Goal: Information Seeking & Learning: Learn about a topic

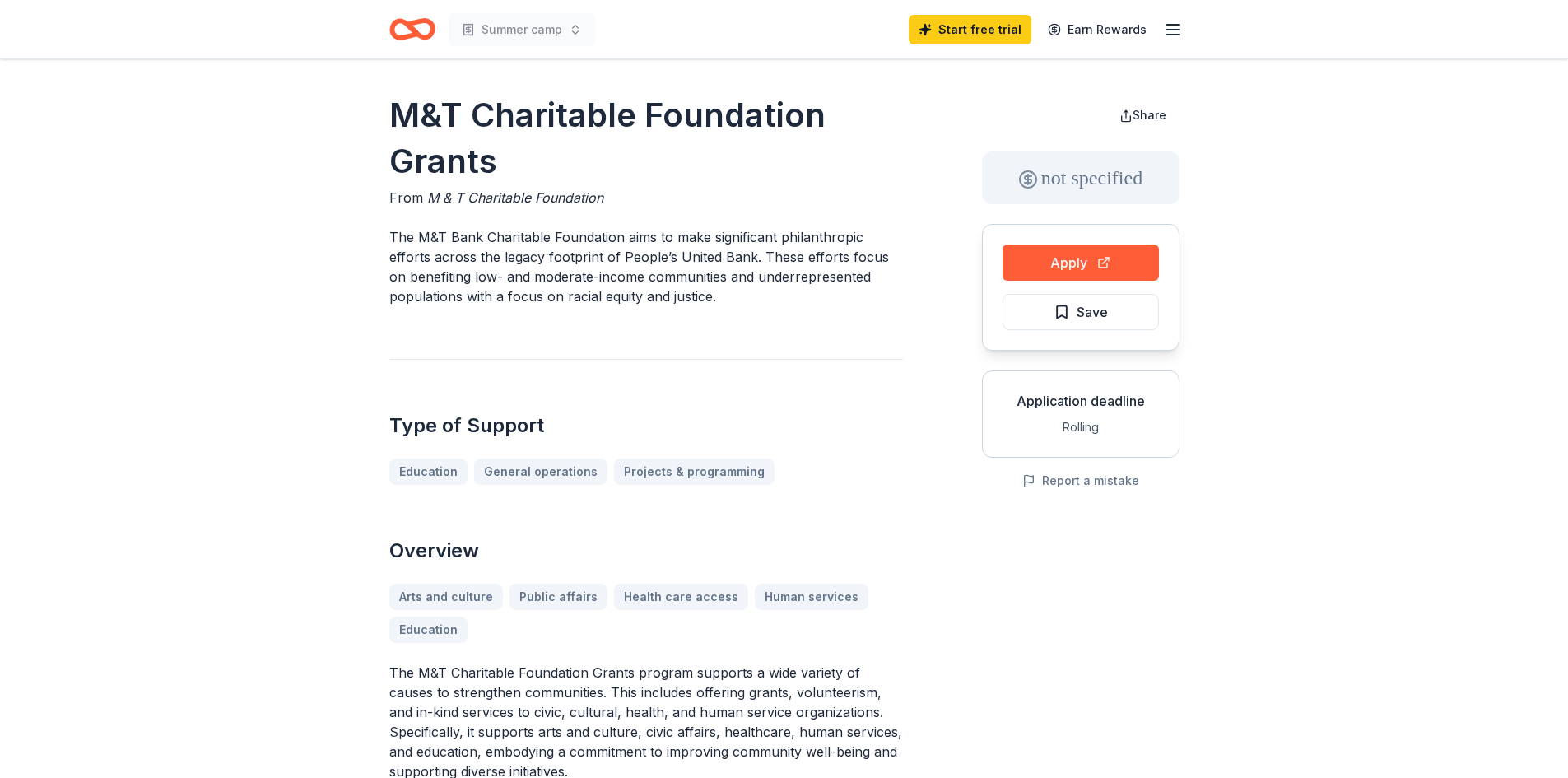
scroll to position [82, 0]
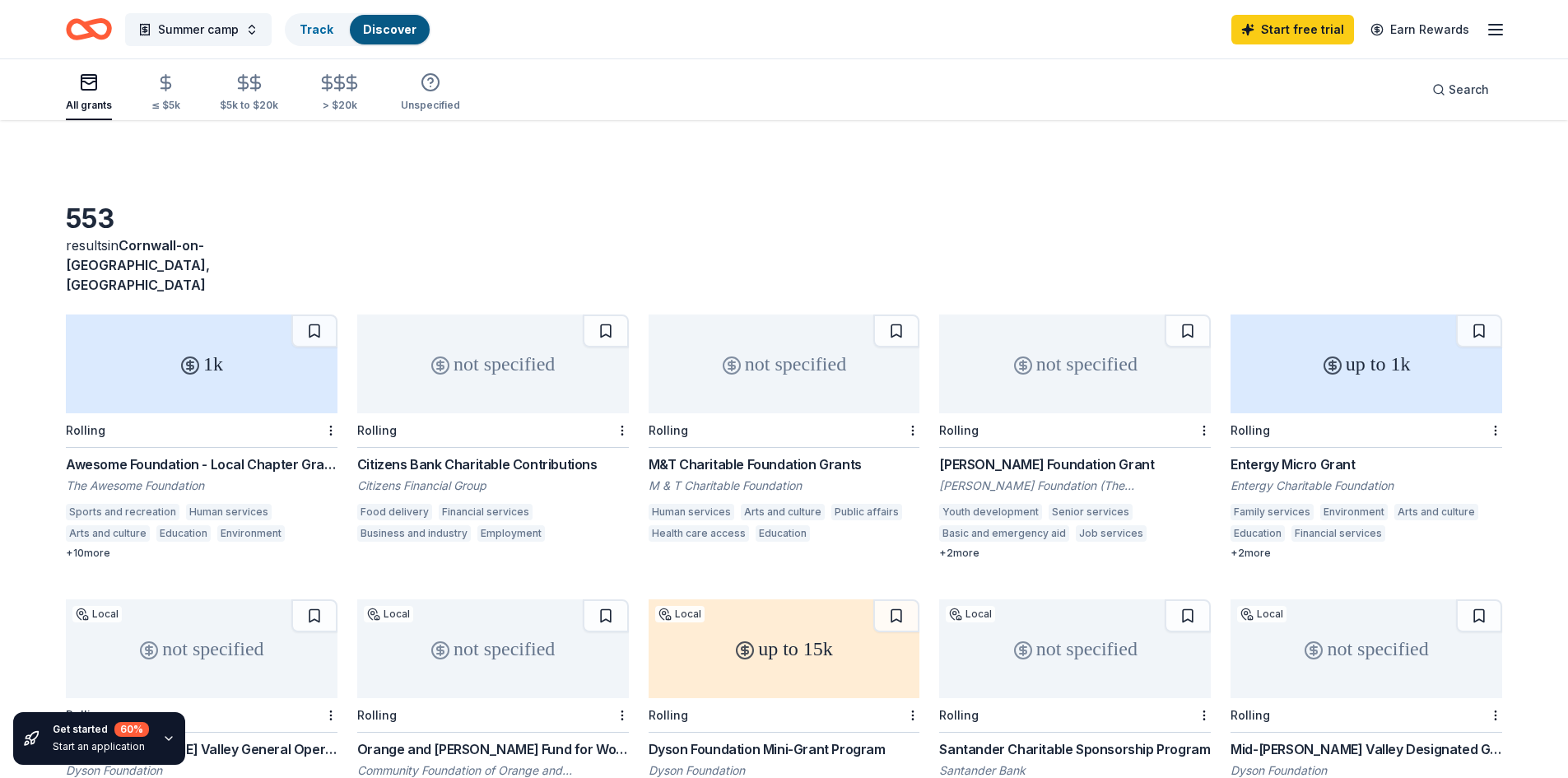
scroll to position [159, 0]
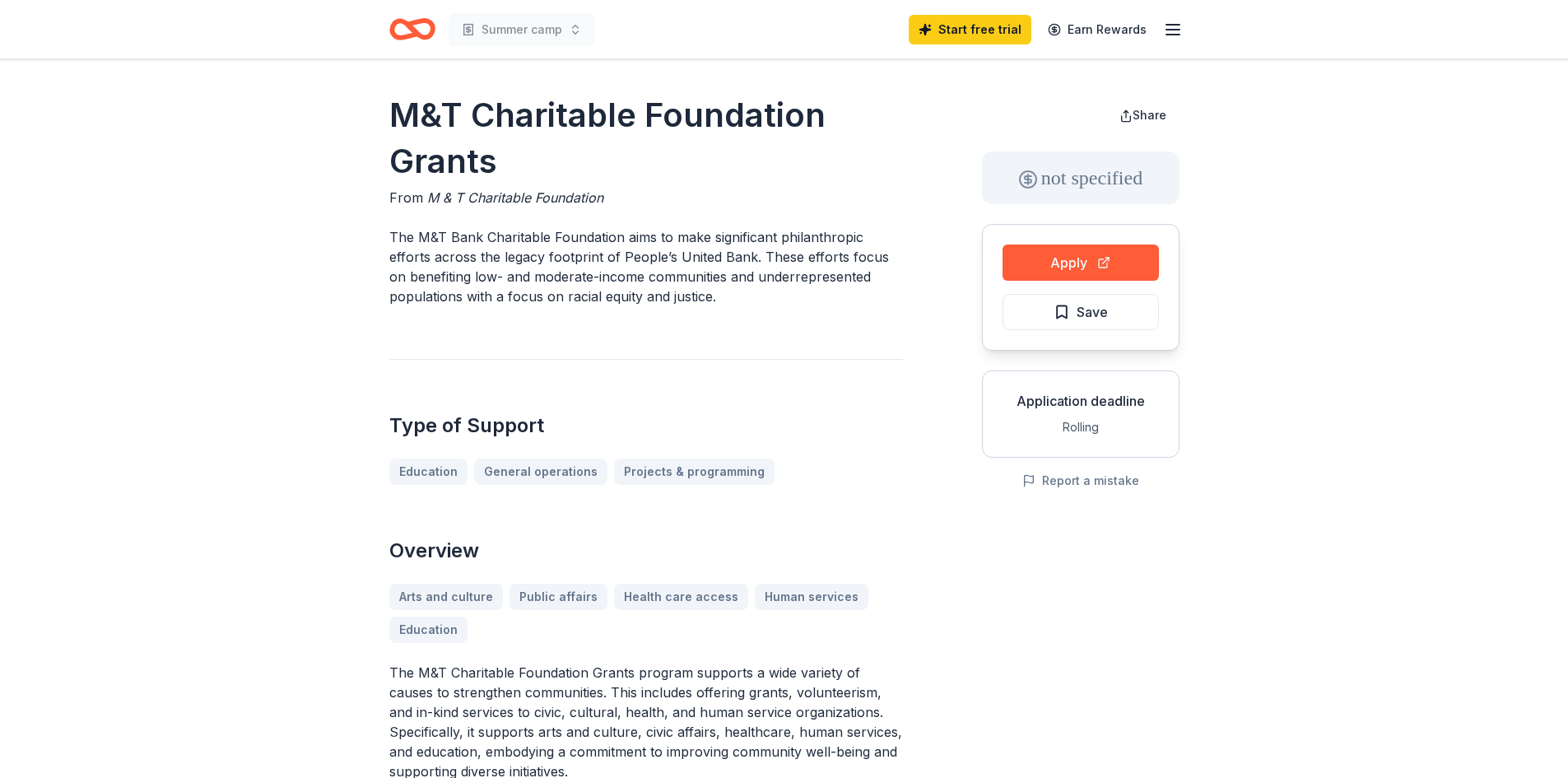
scroll to position [82, 0]
